Goal: Information Seeking & Learning: Learn about a topic

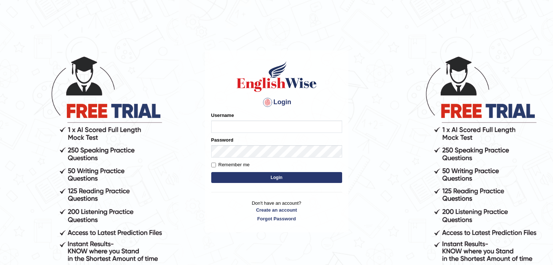
type input "AstiS"
drag, startPoint x: 0, startPoint y: 0, endPoint x: 271, endPoint y: 176, distance: 323.4
click at [271, 176] on button "Login" at bounding box center [276, 177] width 131 height 11
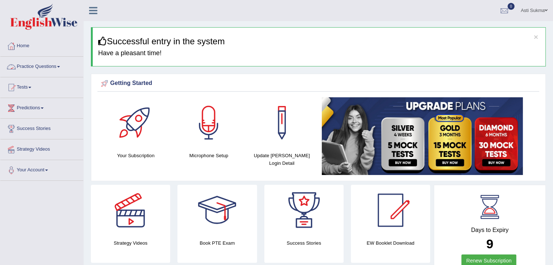
click at [32, 75] on li "Practice Questions Speaking Practice Read Aloud Repeat Sentence Describe Image …" at bounding box center [41, 67] width 83 height 21
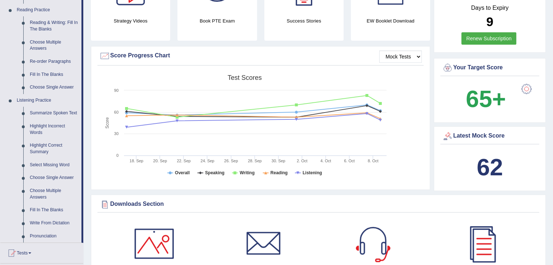
scroll to position [234, 0]
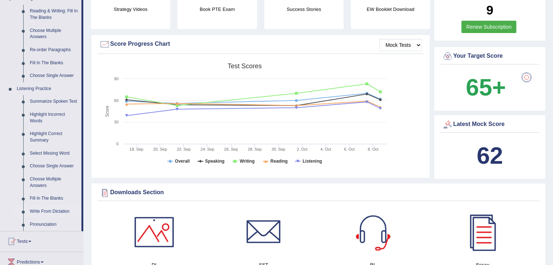
click at [45, 212] on link "Write From Dictation" at bounding box center [54, 211] width 55 height 13
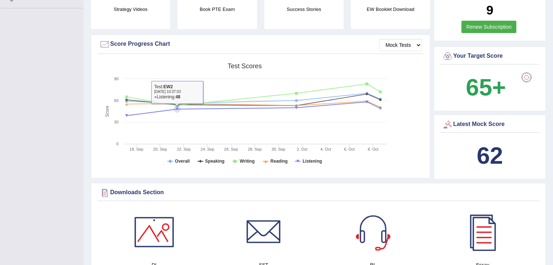
scroll to position [99, 0]
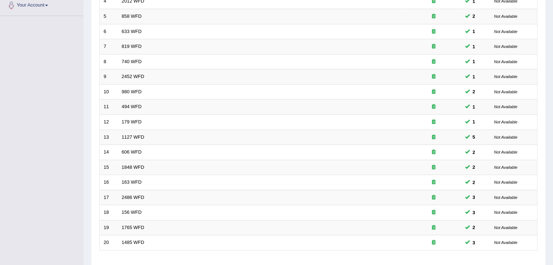
scroll to position [214, 0]
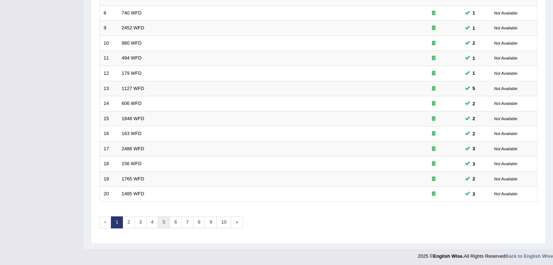
click at [158, 218] on link "5" at bounding box center [164, 223] width 12 height 12
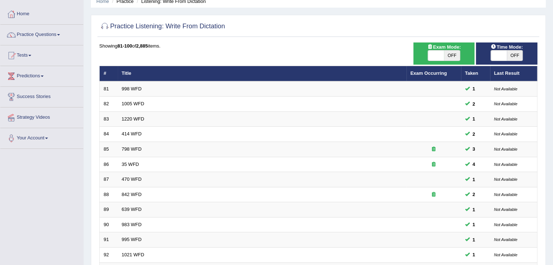
scroll to position [32, 0]
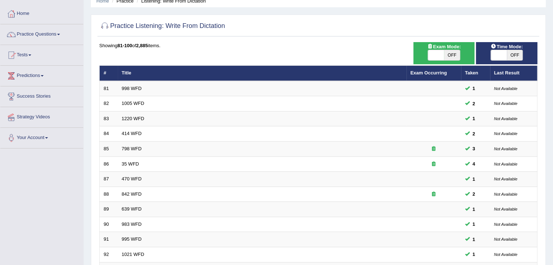
click at [503, 45] on span "Time Mode:" at bounding box center [507, 47] width 38 height 8
click at [510, 52] on span "OFF" at bounding box center [515, 55] width 16 height 10
checkbox input "true"
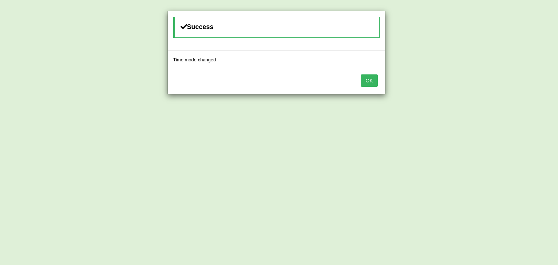
click at [366, 83] on button "OK" at bounding box center [369, 81] width 17 height 12
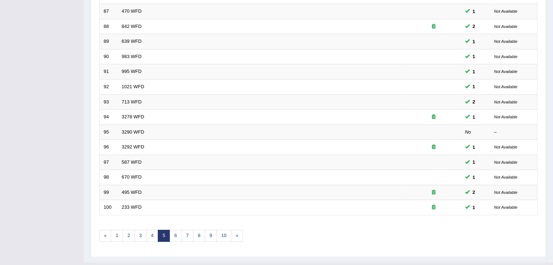
scroll to position [214, 0]
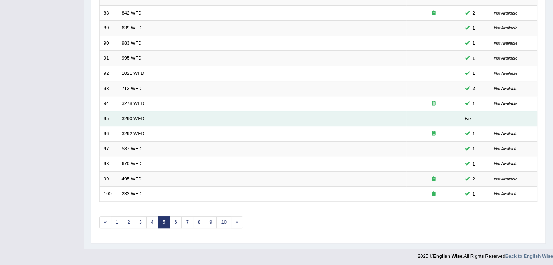
click at [131, 117] on link "3290 WFD" at bounding box center [133, 118] width 23 height 5
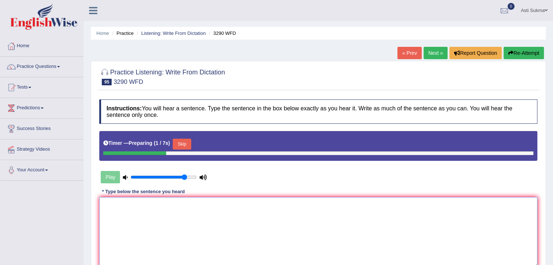
click at [270, 225] on textarea at bounding box center [318, 232] width 438 height 71
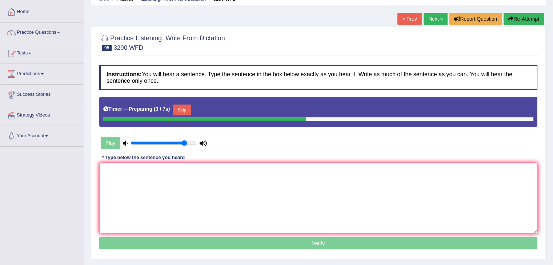
scroll to position [51, 0]
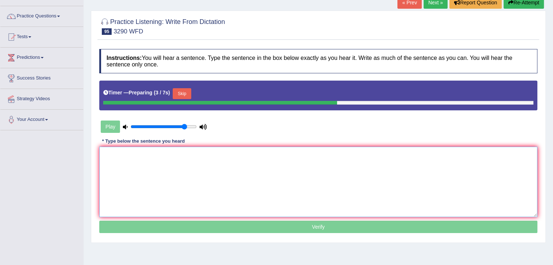
click at [455, 169] on textarea at bounding box center [318, 182] width 438 height 71
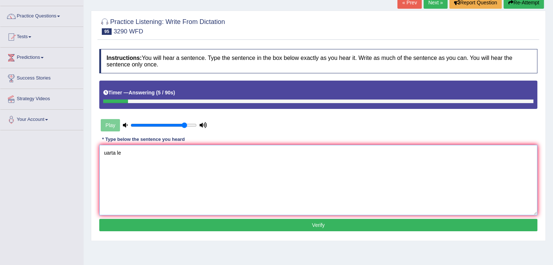
type textarea "uarta le"
click at [534, 4] on button "Re-Attempt" at bounding box center [523, 2] width 40 height 12
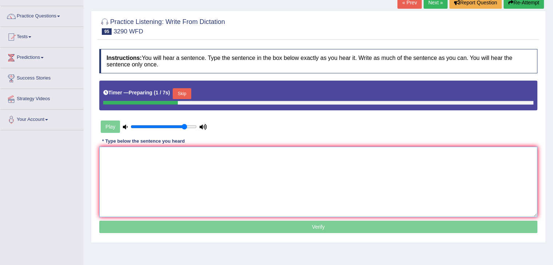
click at [276, 159] on textarea at bounding box center [318, 182] width 438 height 71
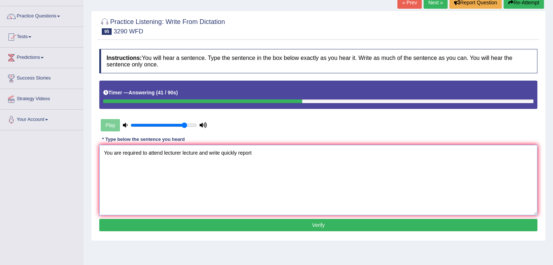
click at [238, 153] on textarea "You are required to attend lecturer lecture and write quickly report" at bounding box center [318, 180] width 438 height 71
click at [276, 153] on textarea "You are required to attend lecturer lecture and write quickly quick report" at bounding box center [318, 180] width 438 height 71
type textarea "You are required to attend lecturer lecture and write quickly quick reports rep…"
click at [307, 224] on button "Verify" at bounding box center [318, 225] width 438 height 12
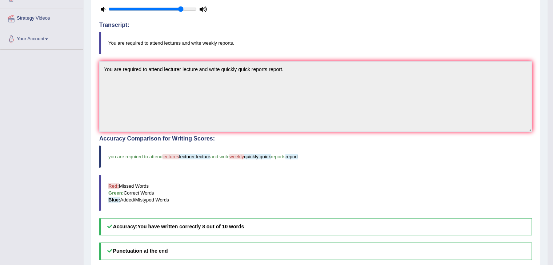
scroll to position [135, 0]
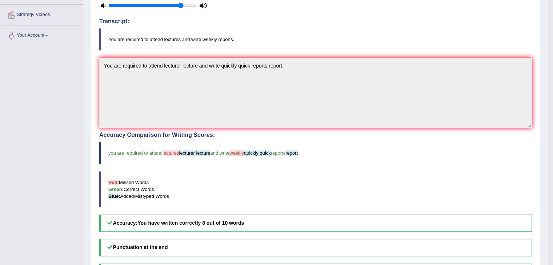
click at [385, 164] on div "Accuracy Comparison for Writing Scores: you are required to attend lectures lec…" at bounding box center [315, 182] width 433 height 100
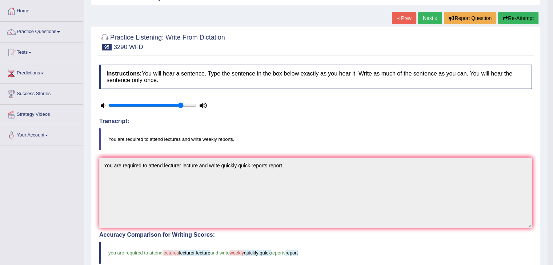
scroll to position [0, 0]
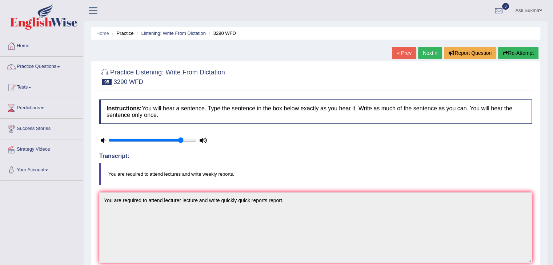
click at [432, 51] on link "Next »" at bounding box center [430, 53] width 24 height 12
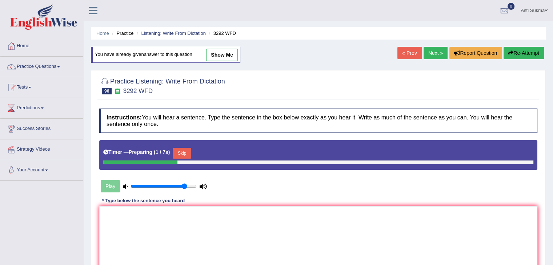
scroll to position [116, 0]
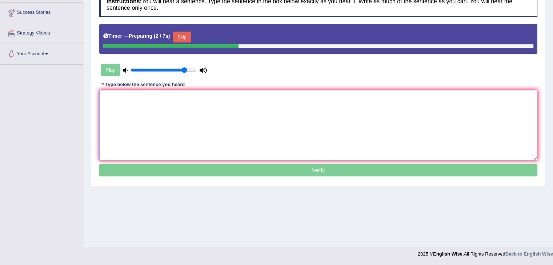
click at [436, 138] on textarea at bounding box center [318, 125] width 438 height 71
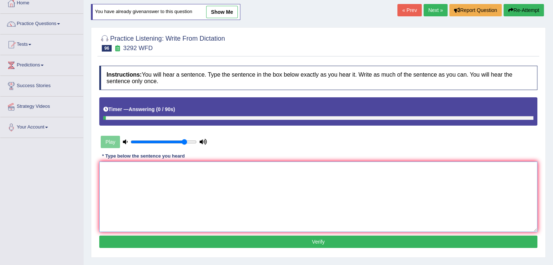
scroll to position [41, 0]
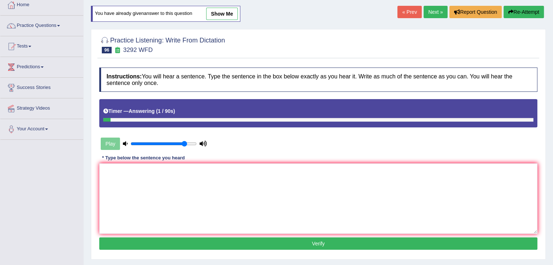
click at [534, 15] on button "Re-Attempt" at bounding box center [523, 12] width 40 height 12
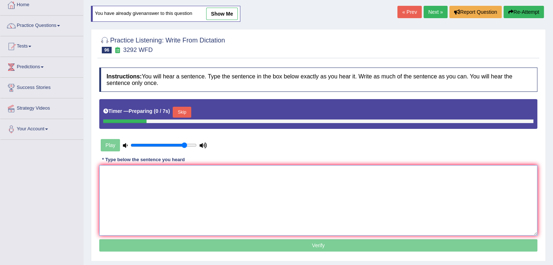
click at [347, 193] on textarea at bounding box center [318, 200] width 438 height 71
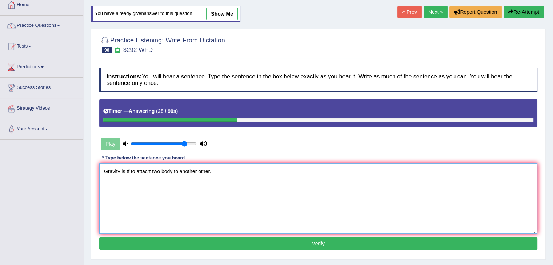
type textarea "Gravity is tf to attacrt two body to another other."
click at [522, 10] on button "Re-Attempt" at bounding box center [523, 12] width 40 height 12
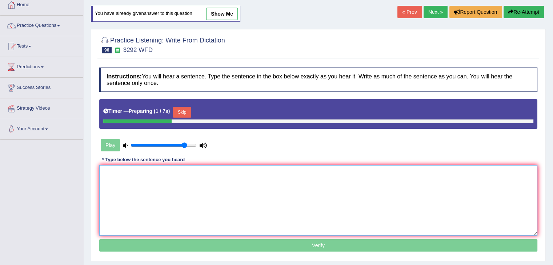
click at [258, 191] on textarea at bounding box center [318, 200] width 438 height 71
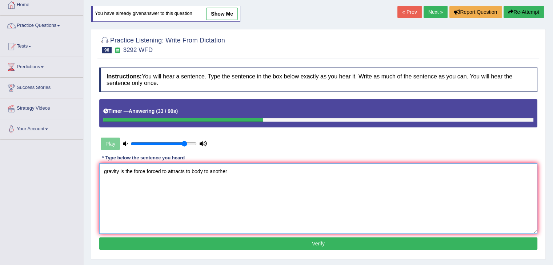
click at [204, 170] on textarea "gravity is the force forced to attracts to body to another" at bounding box center [318, 199] width 438 height 71
click at [248, 170] on textarea "gravity is the force forced to attracts to body bodies to another" at bounding box center [318, 199] width 438 height 71
click at [106, 171] on textarea "gravity is the force forced to attracts to body bodies to another other." at bounding box center [318, 199] width 438 height 71
click at [122, 170] on textarea "Gravity is the force forced to attracts to body bodies to another other." at bounding box center [318, 199] width 438 height 71
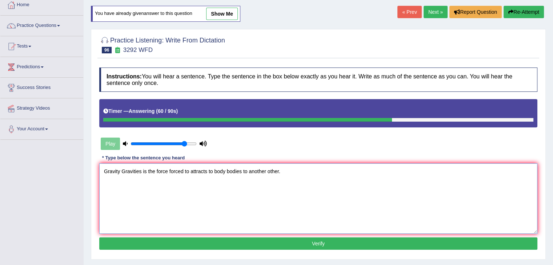
click at [280, 172] on textarea "Gravity Gravities is the force forced to attracts to body bodies to another oth…" at bounding box center [318, 199] width 438 height 71
type textarea "Gravity Gravities is the force forced to attracts to body bodies to another oth…"
click at [248, 248] on button "Verify" at bounding box center [318, 244] width 438 height 12
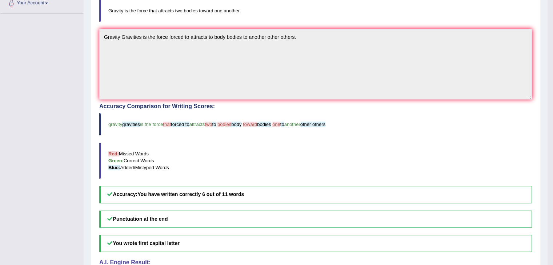
scroll to position [168, 0]
